Goal: Find specific page/section: Locate a particular part of the current website

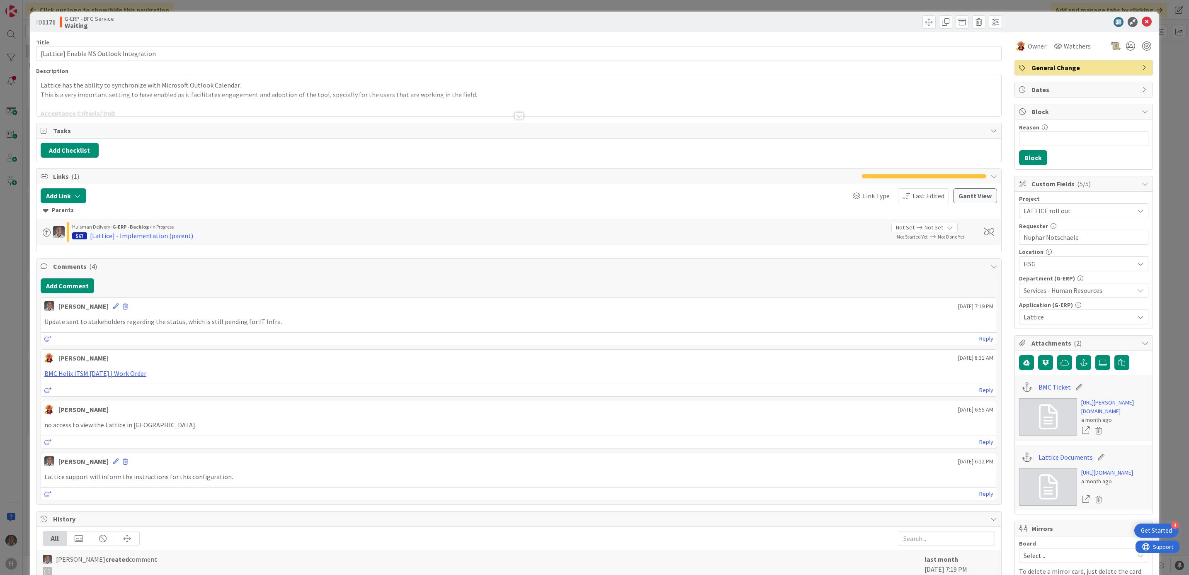
scroll to position [2168, 0]
click at [1142, 22] on icon at bounding box center [1147, 22] width 10 height 10
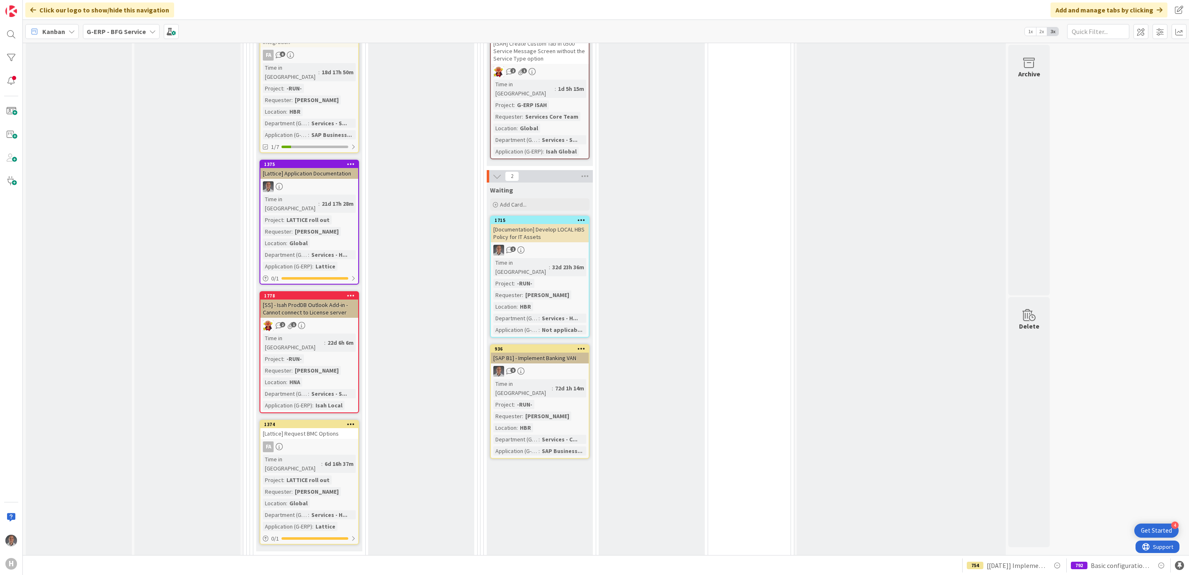
scroll to position [1804, 0]
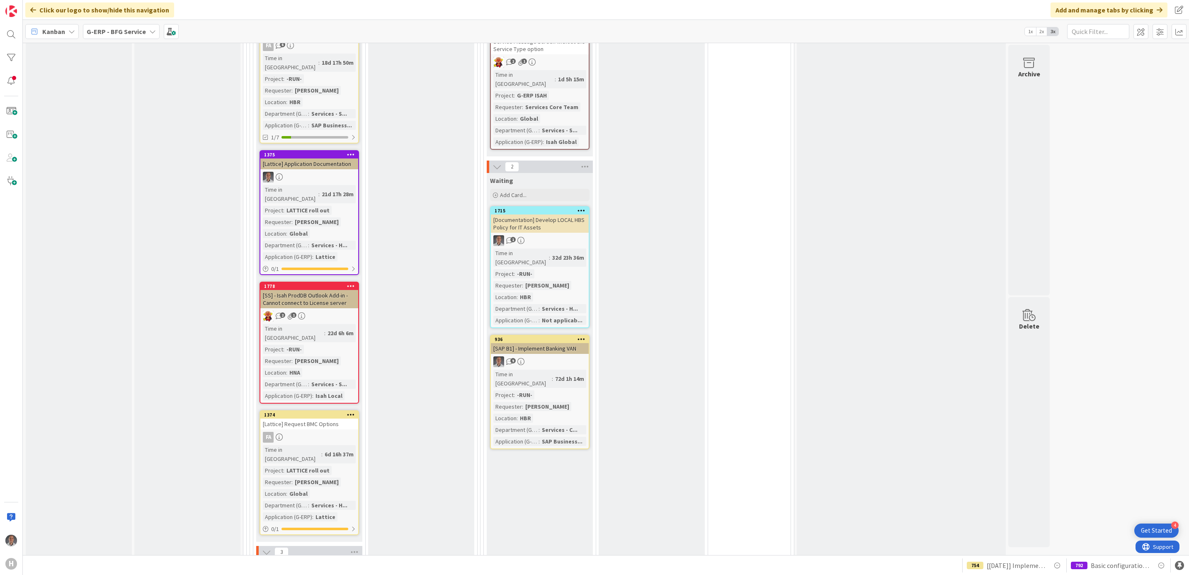
click at [323, 418] on div "[Lattice] Request BMC Options" at bounding box center [309, 423] width 98 height 11
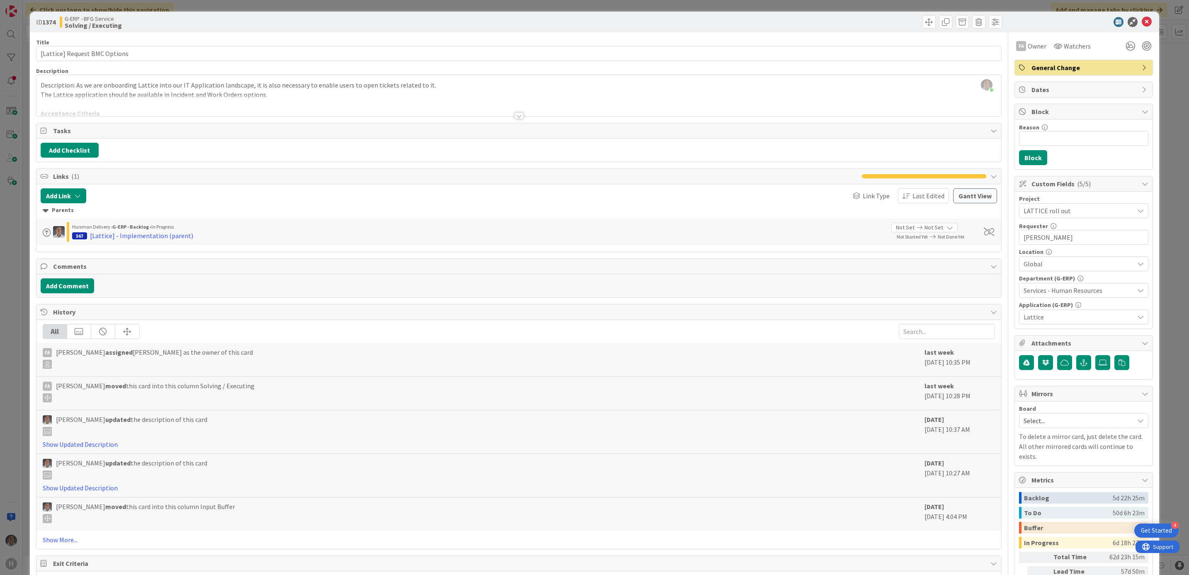
click at [514, 112] on div at bounding box center [518, 105] width 965 height 21
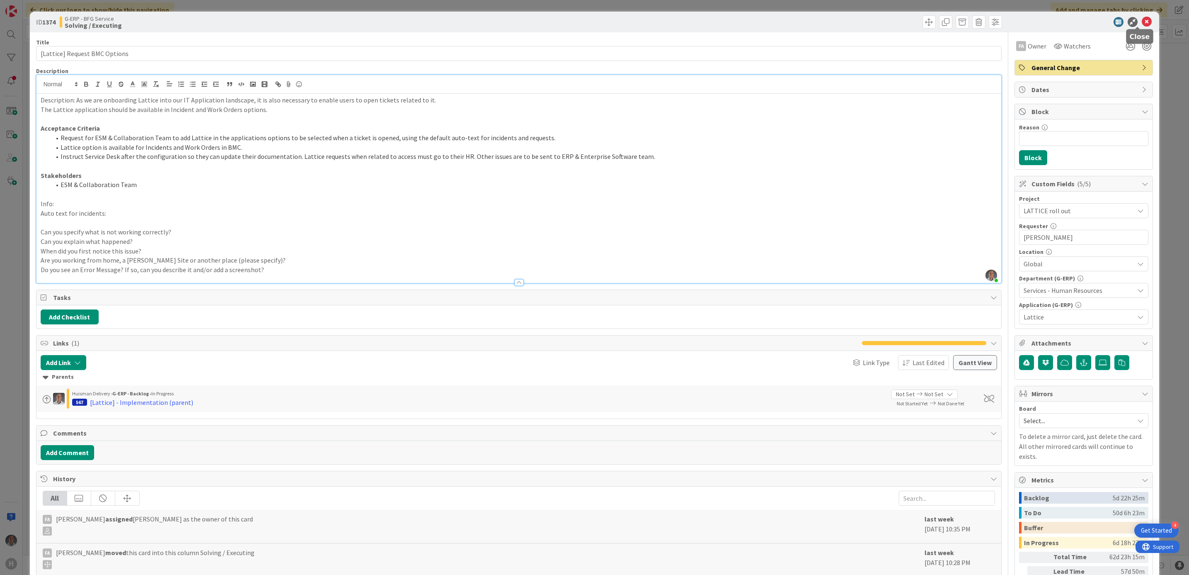
click at [1142, 20] on icon at bounding box center [1147, 22] width 10 height 10
